Goal: Task Accomplishment & Management: Complete application form

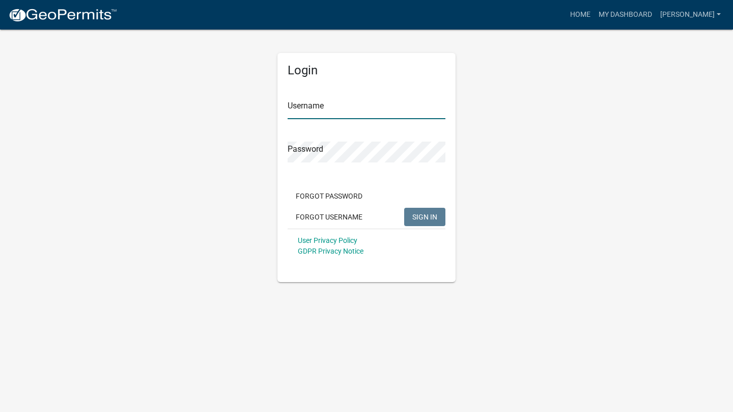
type input "[PERSON_NAME]"
click at [425, 213] on span "SIGN IN" at bounding box center [424, 216] width 25 height 8
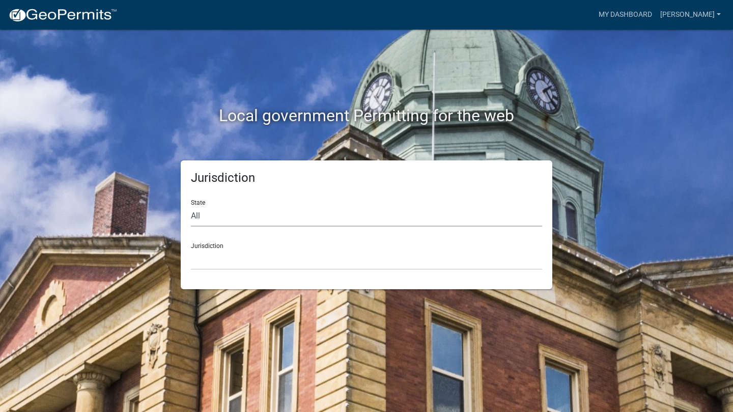
click at [343, 213] on select "All [US_STATE] [US_STATE] [US_STATE] [US_STATE] [US_STATE] [US_STATE] [US_STATE…" at bounding box center [366, 216] width 351 height 21
select select "[US_STATE]"
click at [191, 206] on select "All [US_STATE] [US_STATE] [US_STATE] [US_STATE] [US_STATE] [US_STATE] [US_STATE…" at bounding box center [366, 216] width 351 height 21
click at [271, 249] on select "City of [GEOGRAPHIC_DATA], [US_STATE] [GEOGRAPHIC_DATA], [US_STATE][PERSON_NAME…" at bounding box center [366, 259] width 351 height 21
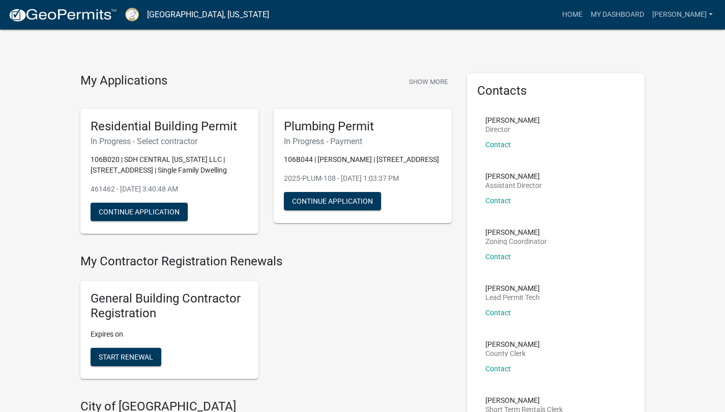
click at [642, 15] on link "My Dashboard" at bounding box center [618, 14] width 62 height 19
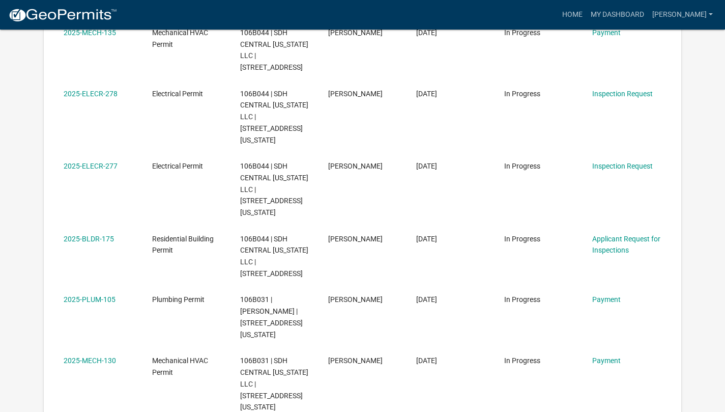
scroll to position [433, 0]
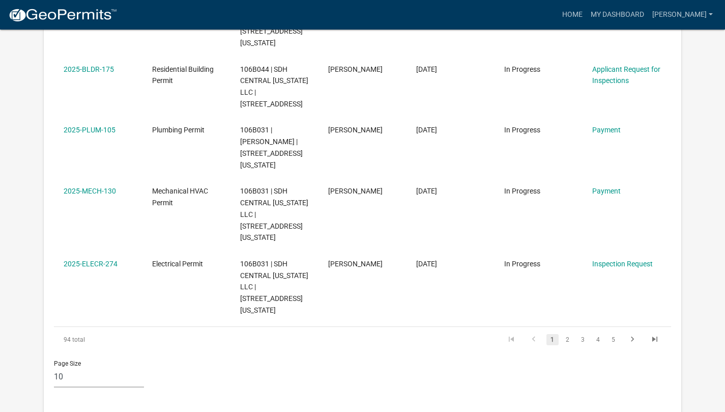
scroll to position [598, 0]
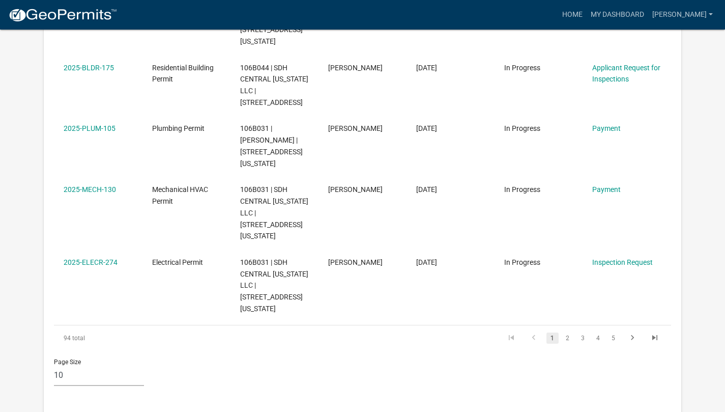
click at [567, 332] on link "2" at bounding box center [568, 337] width 12 height 11
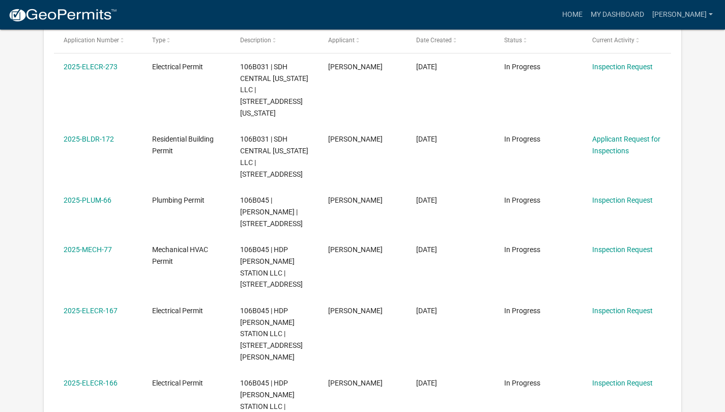
scroll to position [199, 0]
click at [619, 139] on link "Applicant Request for Inspections" at bounding box center [626, 144] width 68 height 20
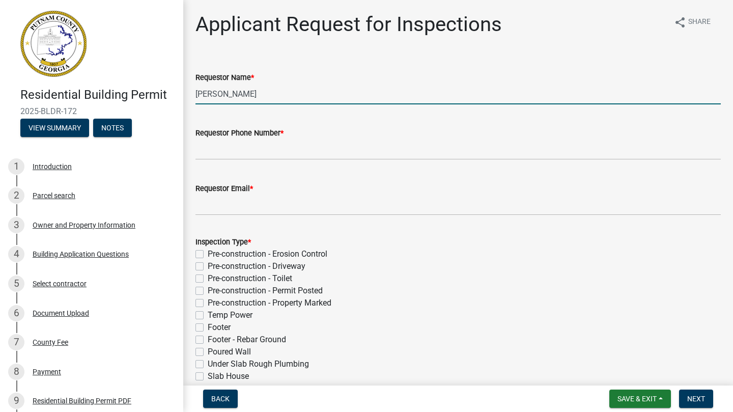
click at [285, 93] on input "[PERSON_NAME]" at bounding box center [457, 93] width 525 height 21
type input "[PERSON_NAME]"
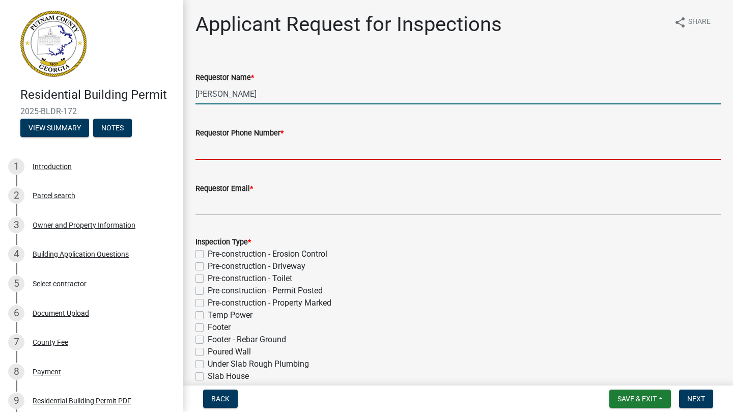
type input "[PHONE_NUMBER]"
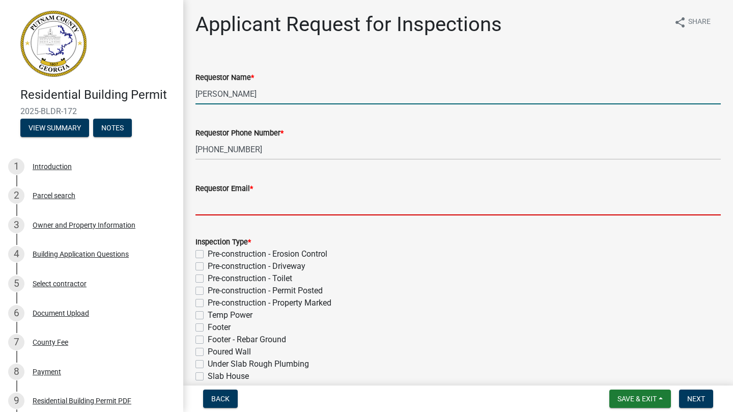
type input "[EMAIL_ADDRESS][DOMAIN_NAME]"
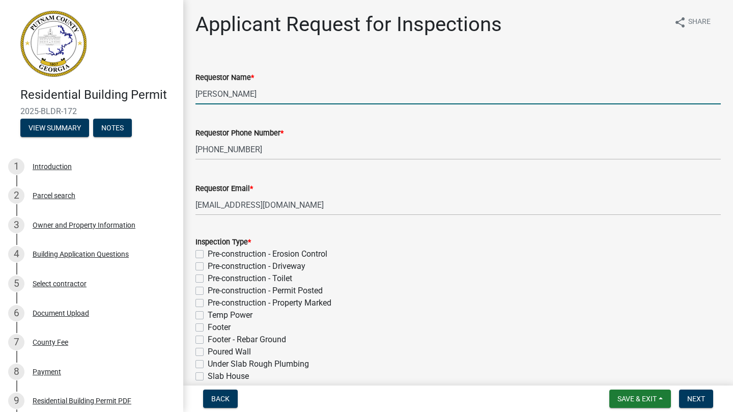
type input "[DATE]"
type textarea "A morning inspection is preferred if possible. Thanks."
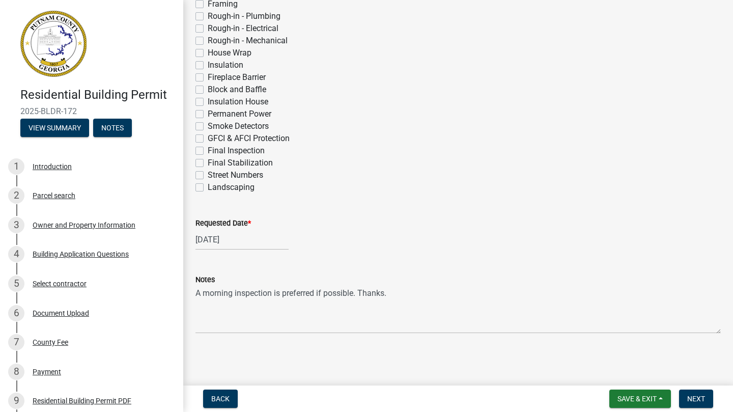
select select "8"
select select "2025"
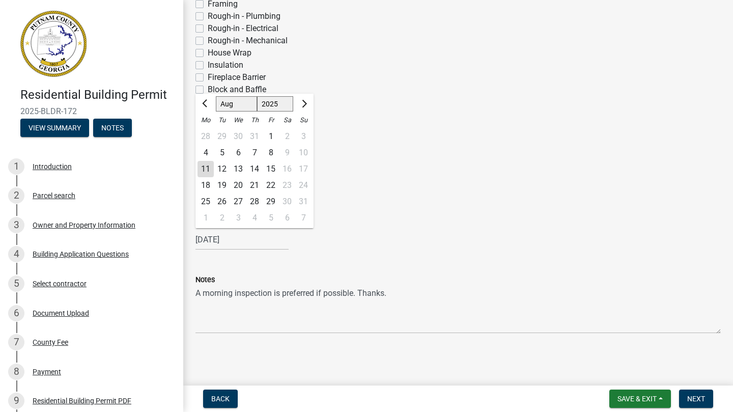
click at [221, 168] on div "12" at bounding box center [222, 169] width 16 height 16
type input "[DATE]"
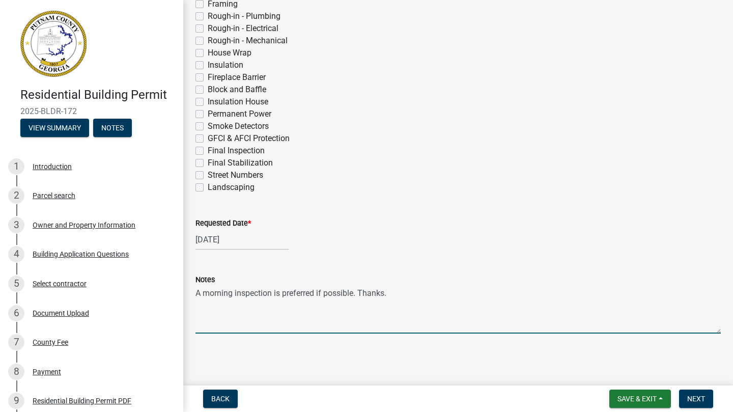
click at [422, 295] on textarea "A morning inspection is preferred if possible. Thanks." at bounding box center [457, 309] width 525 height 48
type textarea "A"
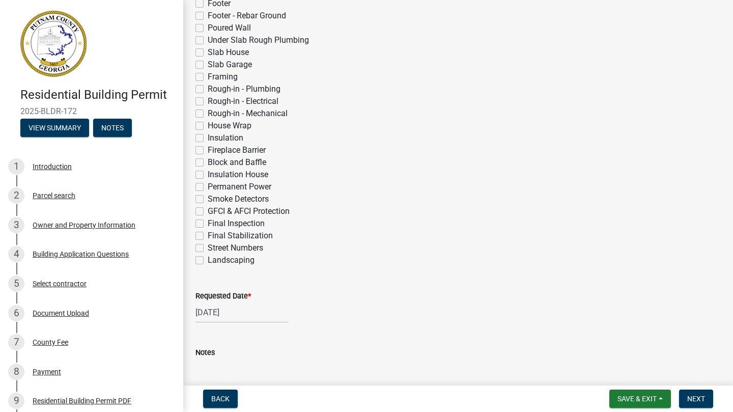
scroll to position [323, 0]
click at [438, 155] on div "Fireplace Barrier" at bounding box center [457, 151] width 525 height 12
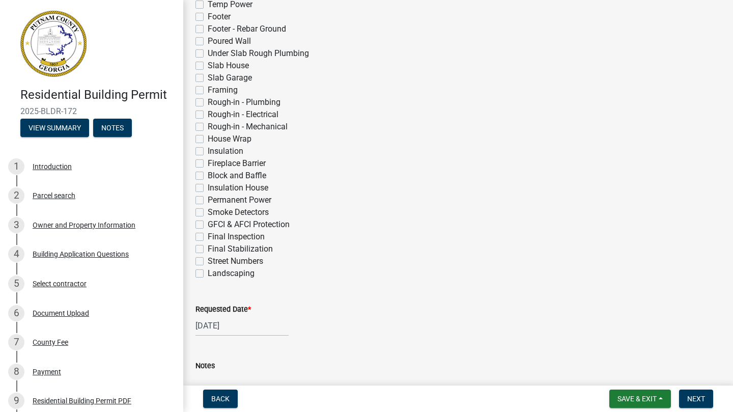
scroll to position [311, 0]
click at [208, 152] on label "Insulation" at bounding box center [226, 150] width 36 height 12
click at [208, 151] on input "Insulation" at bounding box center [211, 147] width 7 height 7
checkbox input "true"
checkbox input "false"
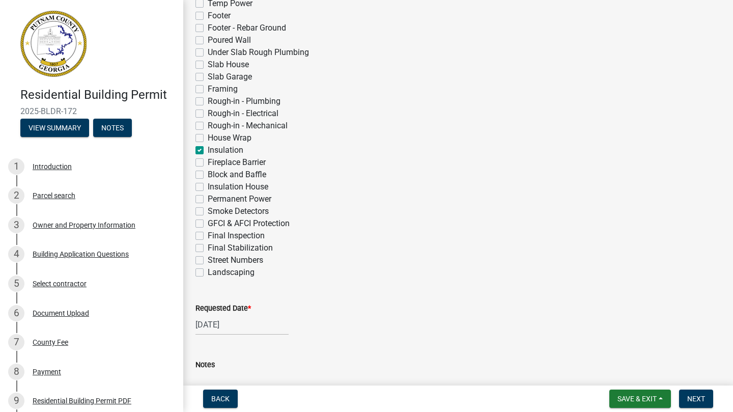
checkbox input "false"
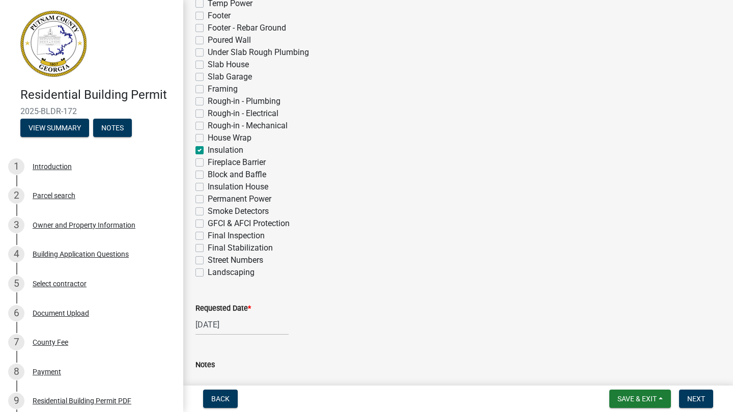
checkbox input "false"
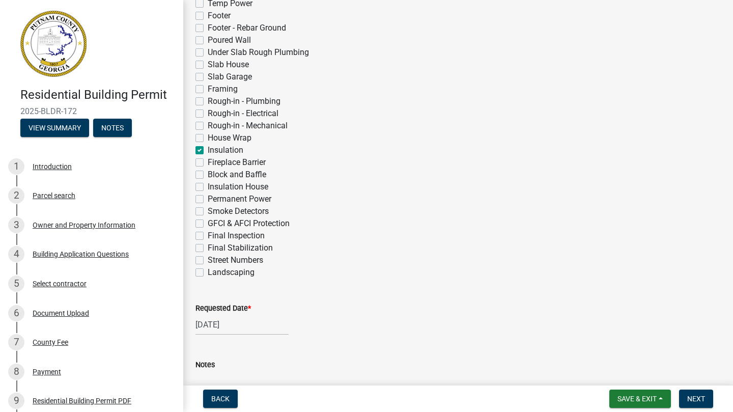
checkbox input "false"
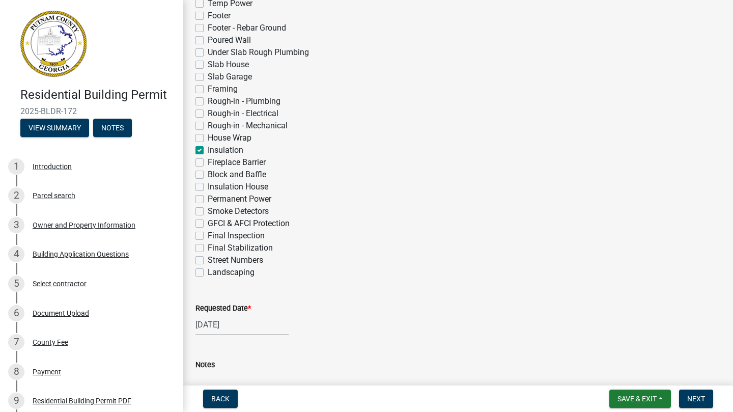
checkbox input "false"
checkbox input "true"
checkbox input "false"
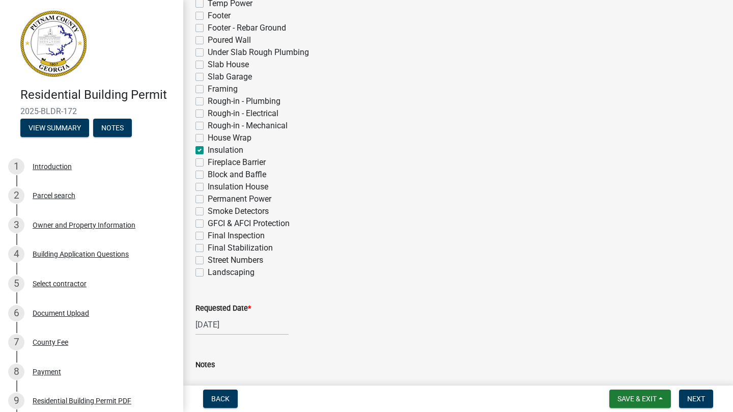
checkbox input "false"
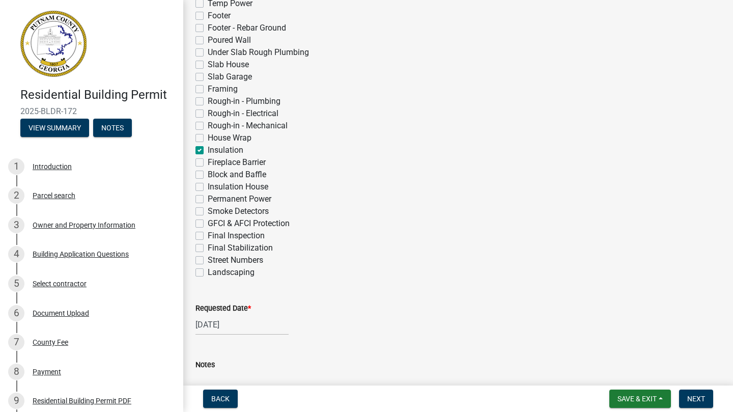
checkbox input "false"
click at [208, 162] on label "Fireplace Barrier" at bounding box center [237, 162] width 58 height 12
click at [208, 162] on input "Fireplace Barrier" at bounding box center [211, 159] width 7 height 7
checkbox input "true"
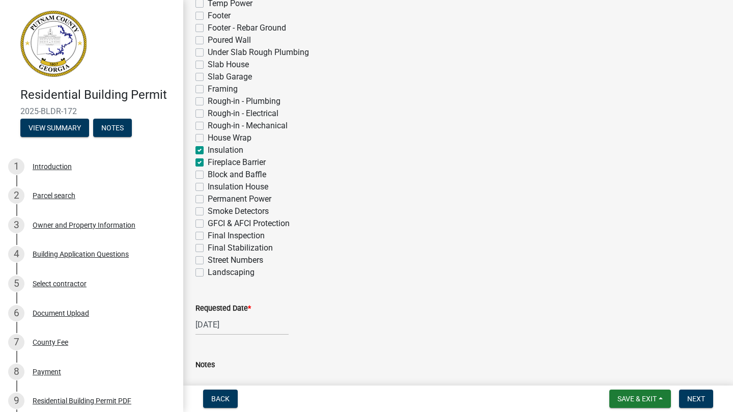
checkbox input "false"
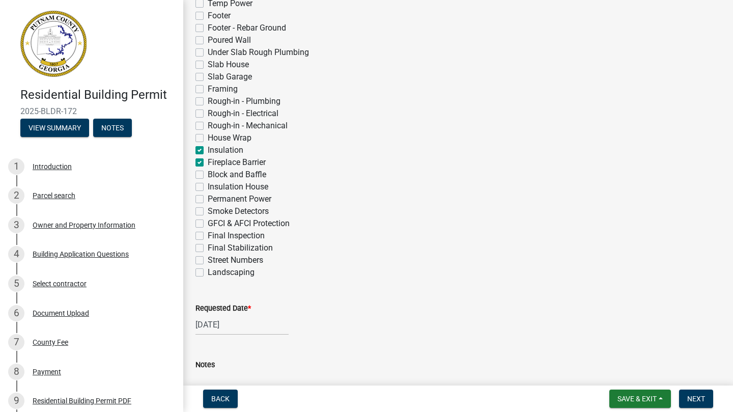
checkbox input "false"
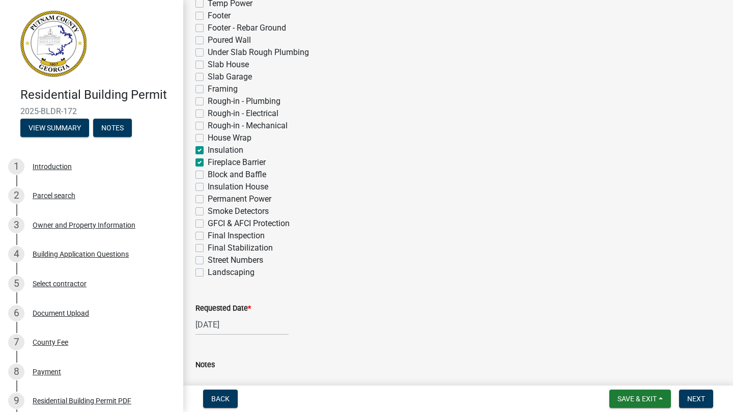
checkbox input "false"
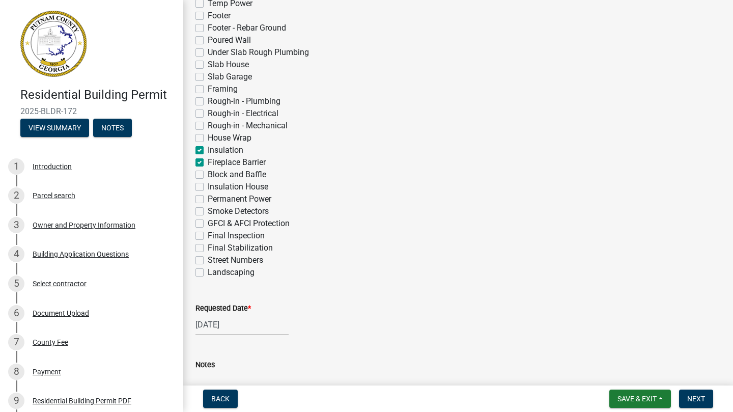
checkbox input "false"
checkbox input "true"
checkbox input "false"
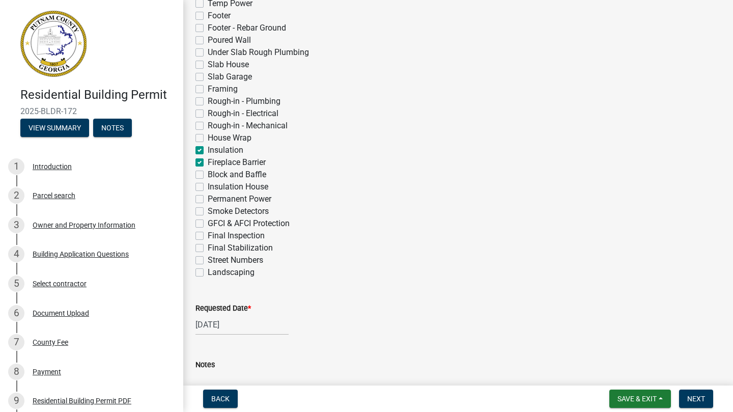
checkbox input "false"
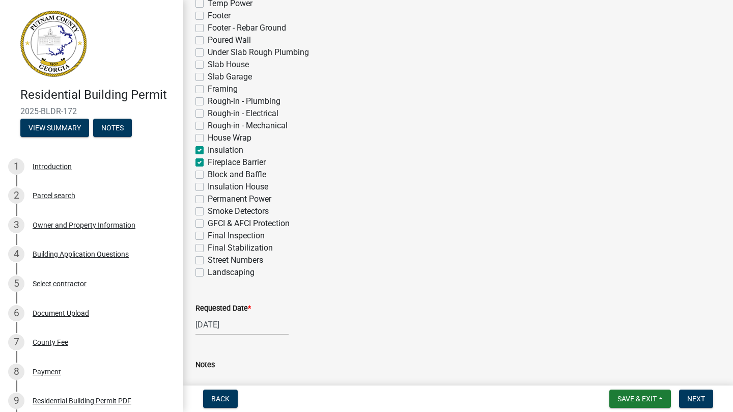
checkbox input "false"
click at [208, 173] on label "Block and Baffle" at bounding box center [237, 174] width 59 height 12
click at [208, 173] on input "Block and Baffle" at bounding box center [211, 171] width 7 height 7
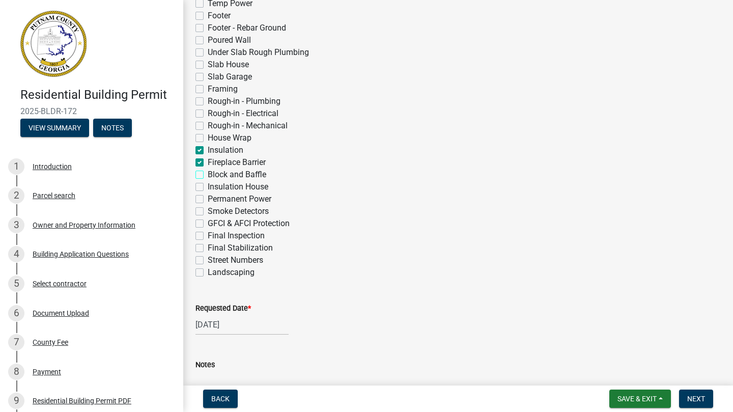
checkbox input "true"
checkbox input "false"
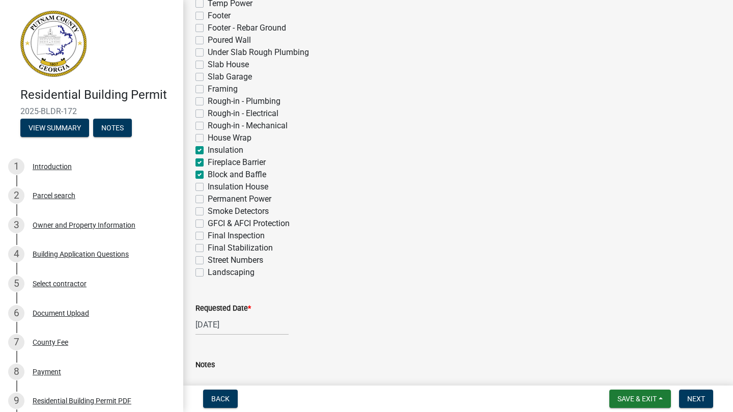
checkbox input "false"
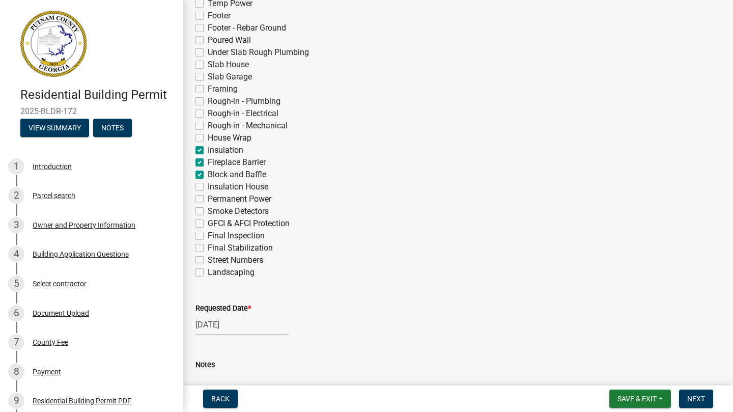
checkbox input "false"
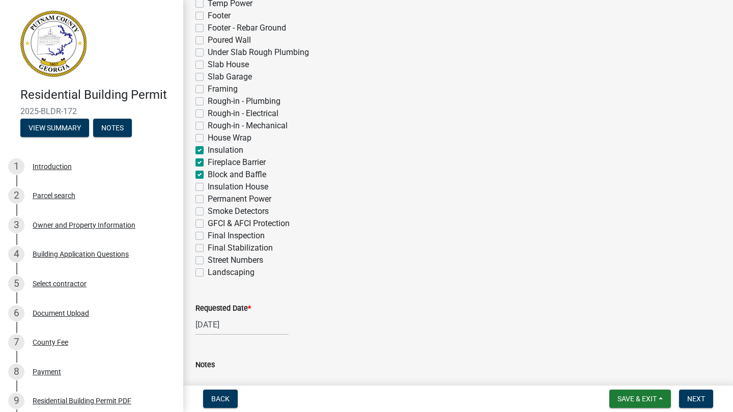
checkbox input "false"
checkbox input "true"
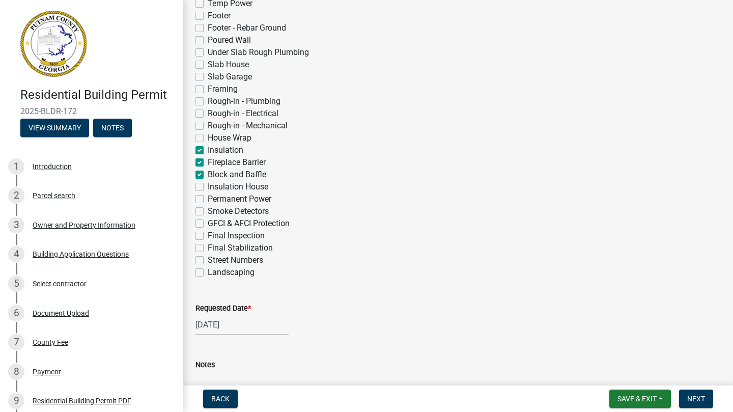
checkbox input "true"
checkbox input "false"
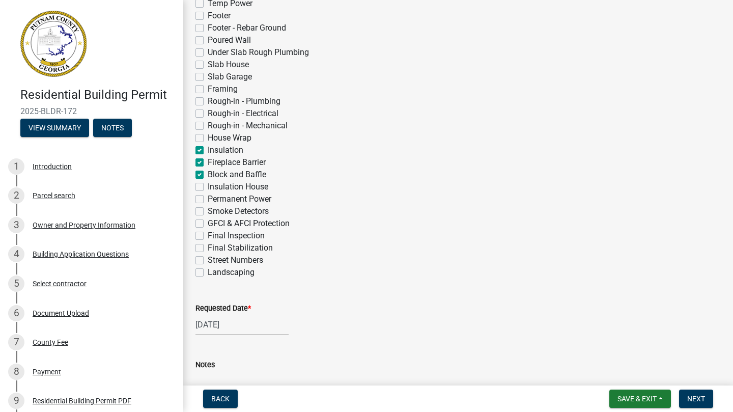
checkbox input "false"
click at [694, 401] on span "Next" at bounding box center [696, 398] width 18 height 8
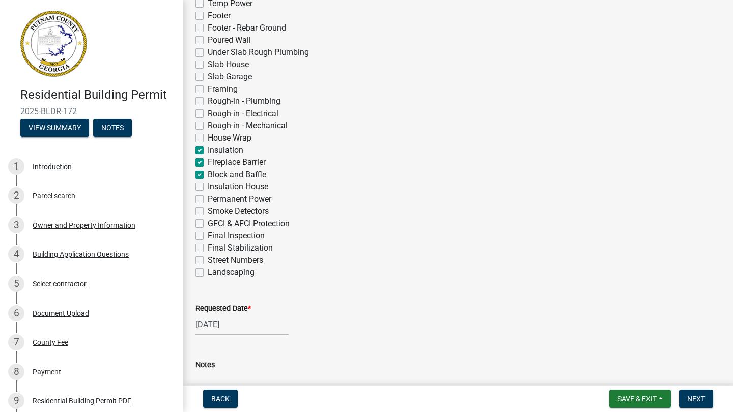
scroll to position [0, 0]
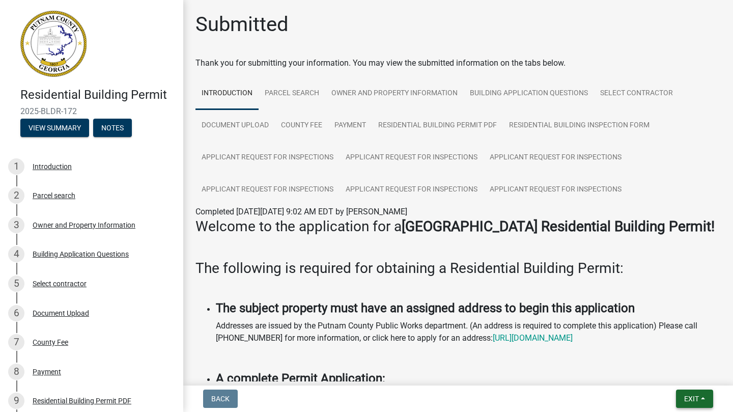
click at [701, 400] on button "Exit" at bounding box center [694, 398] width 37 height 18
click at [655, 349] on button "Save" at bounding box center [672, 347] width 81 height 24
